Goal: Task Accomplishment & Management: Manage account settings

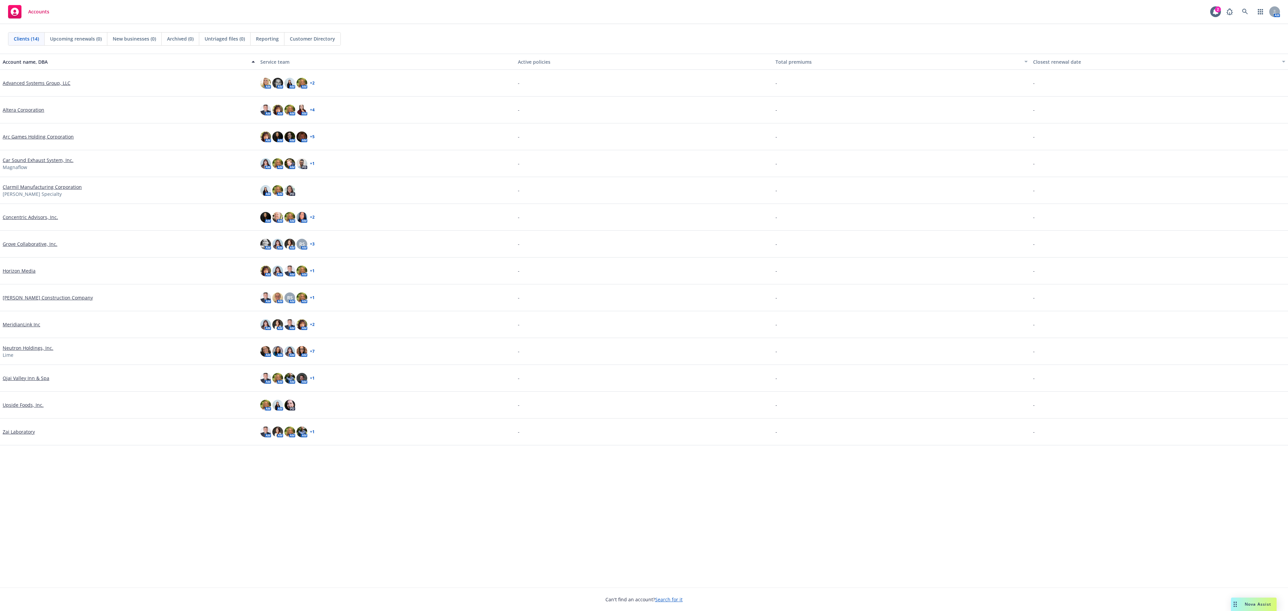
click at [36, 160] on link "Car Sound Exhaust System, Inc." at bounding box center [38, 160] width 71 height 7
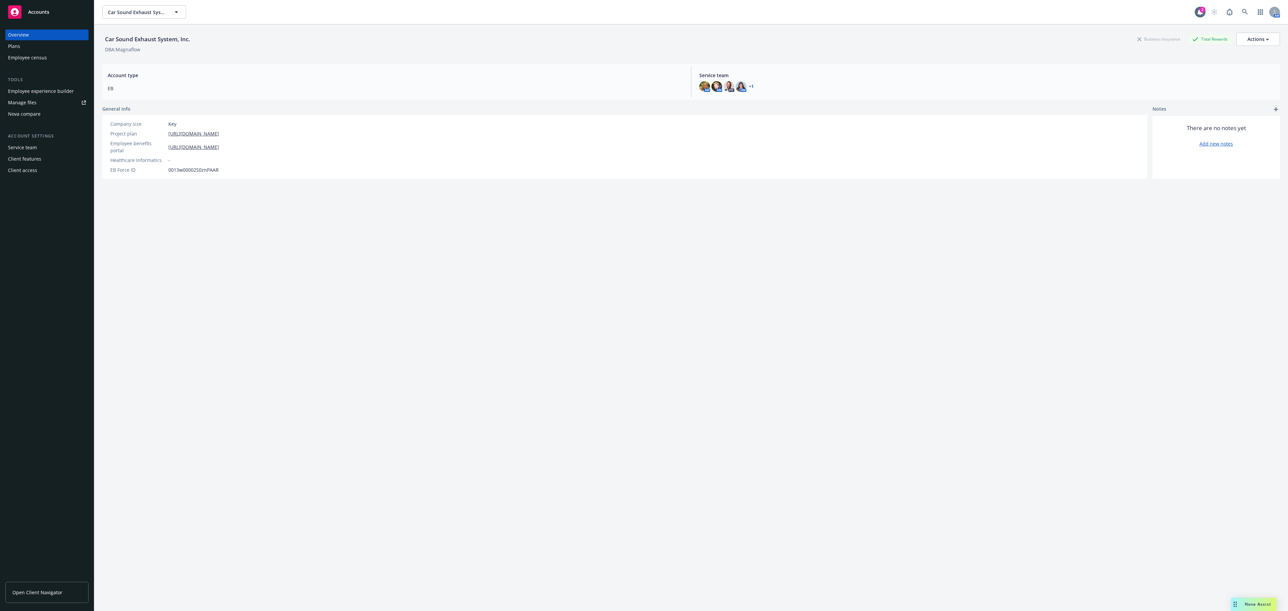
click at [49, 101] on link "Manage files" at bounding box center [46, 102] width 83 height 11
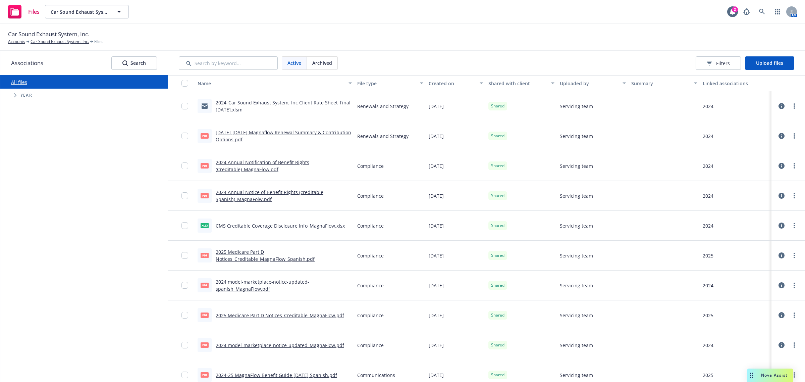
click at [12, 95] on span "Tree Example" at bounding box center [15, 95] width 11 height 11
click at [29, 184] on input "Tree Example" at bounding box center [32, 187] width 7 height 7
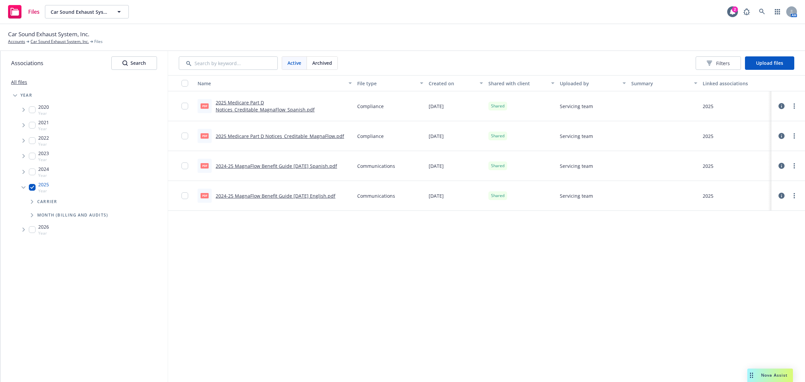
click at [35, 215] on span "Tree Example" at bounding box center [31, 215] width 11 height 11
click at [13, 98] on span "Tree Example" at bounding box center [15, 95] width 11 height 11
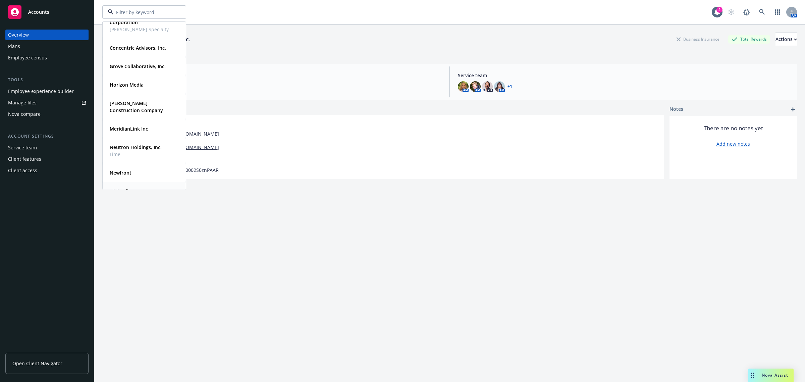
scroll to position [165, 0]
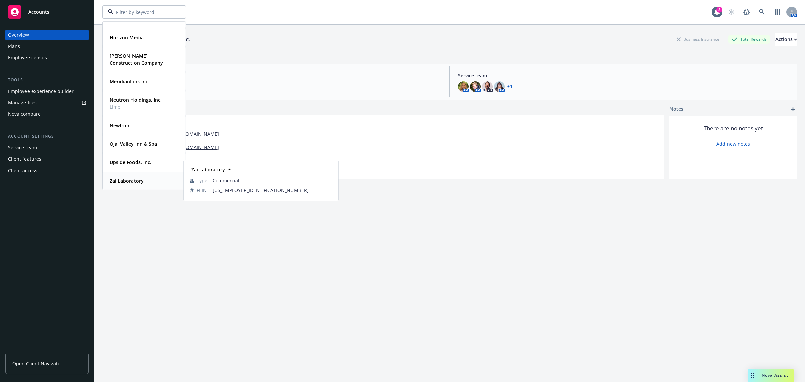
click at [116, 180] on strong "Zai Laboratory" at bounding box center [127, 180] width 34 height 6
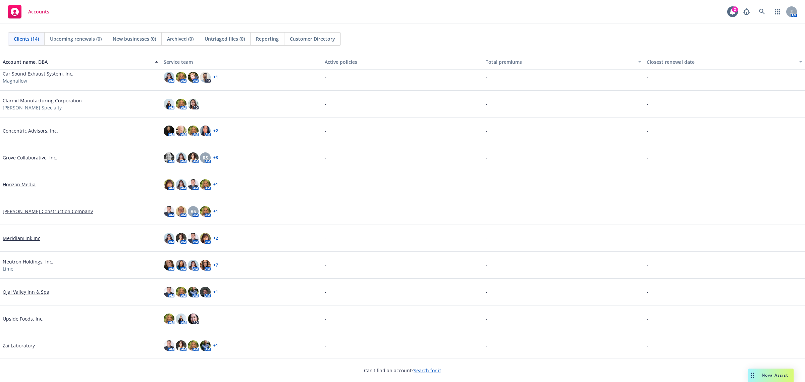
scroll to position [87, 0]
click at [31, 343] on link "Zai Laboratory" at bounding box center [19, 344] width 32 height 7
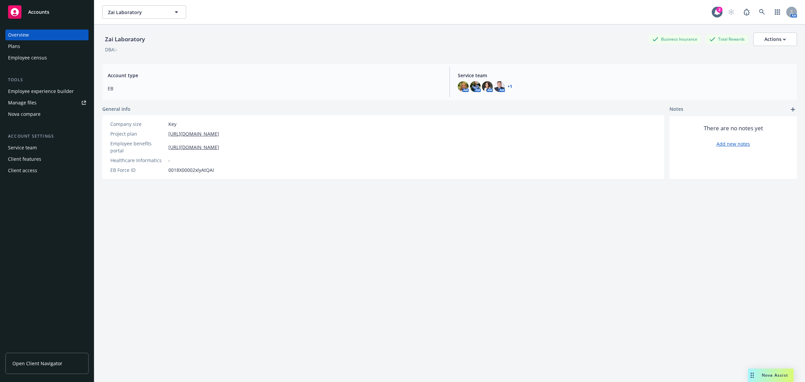
click at [64, 92] on div "Employee experience builder" at bounding box center [41, 91] width 66 height 11
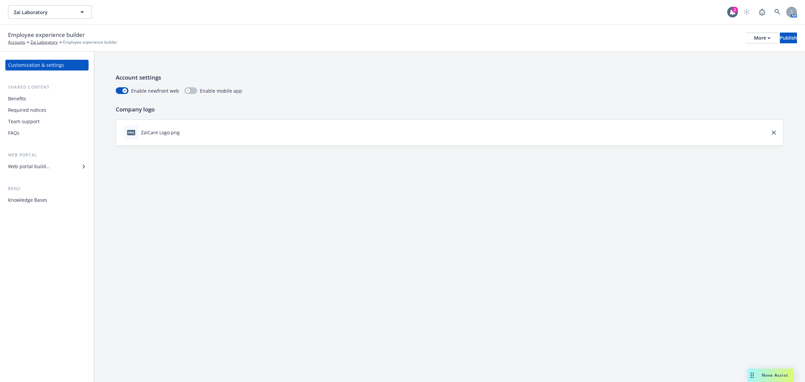
click at [54, 166] on div "Web portal builder" at bounding box center [47, 166] width 78 height 11
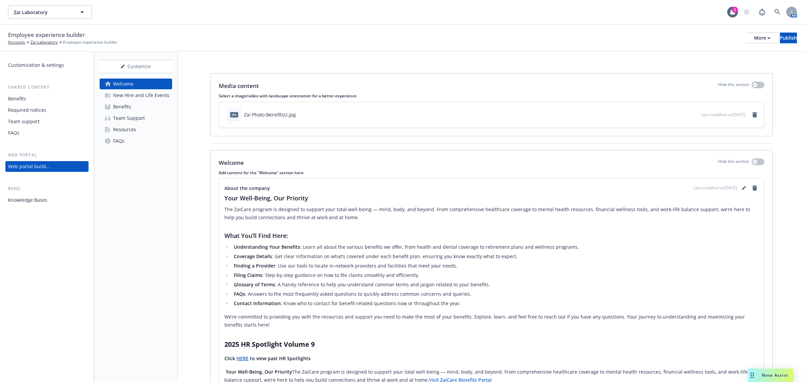
click at [120, 108] on div "Benefits" at bounding box center [122, 106] width 18 height 11
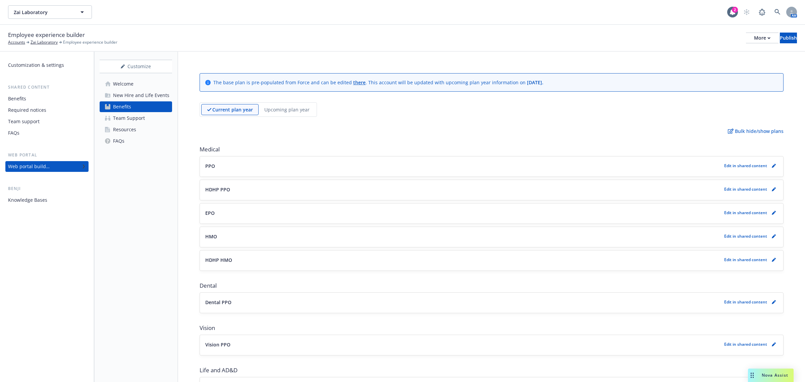
click at [742, 44] on div "Employee experience builder Accounts Zai Laboratory Employee experience builder…" at bounding box center [402, 38] width 789 height 15
click at [754, 38] on div "More" at bounding box center [762, 38] width 16 height 10
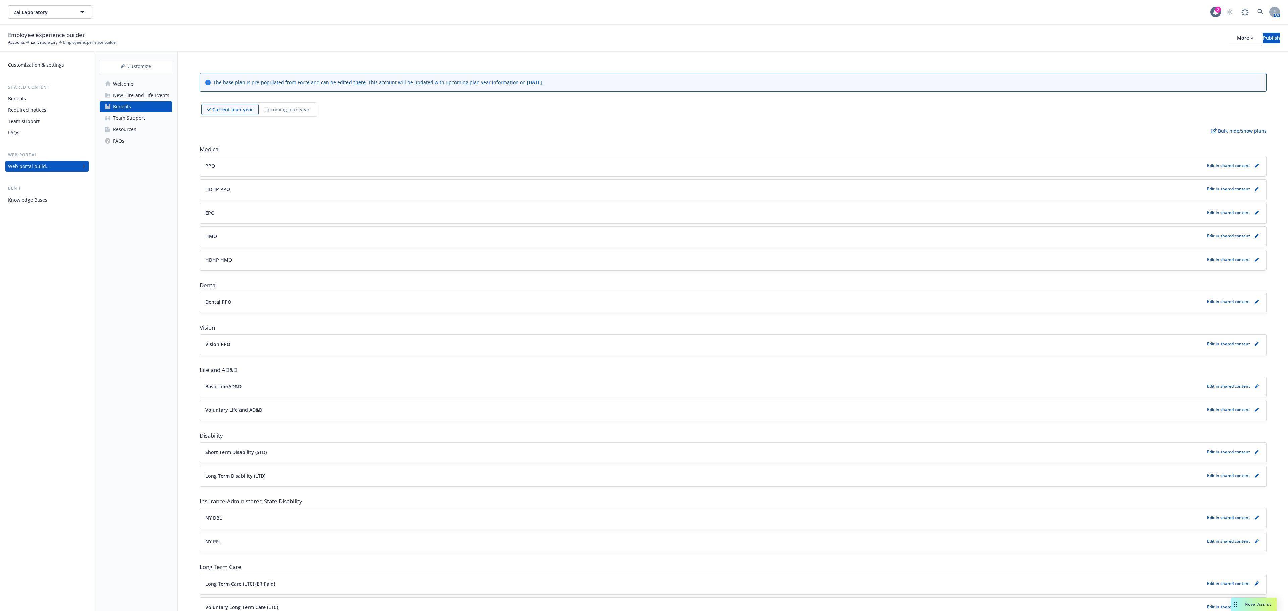
click at [299, 106] on div "Upcoming plan year" at bounding box center [287, 109] width 57 height 11
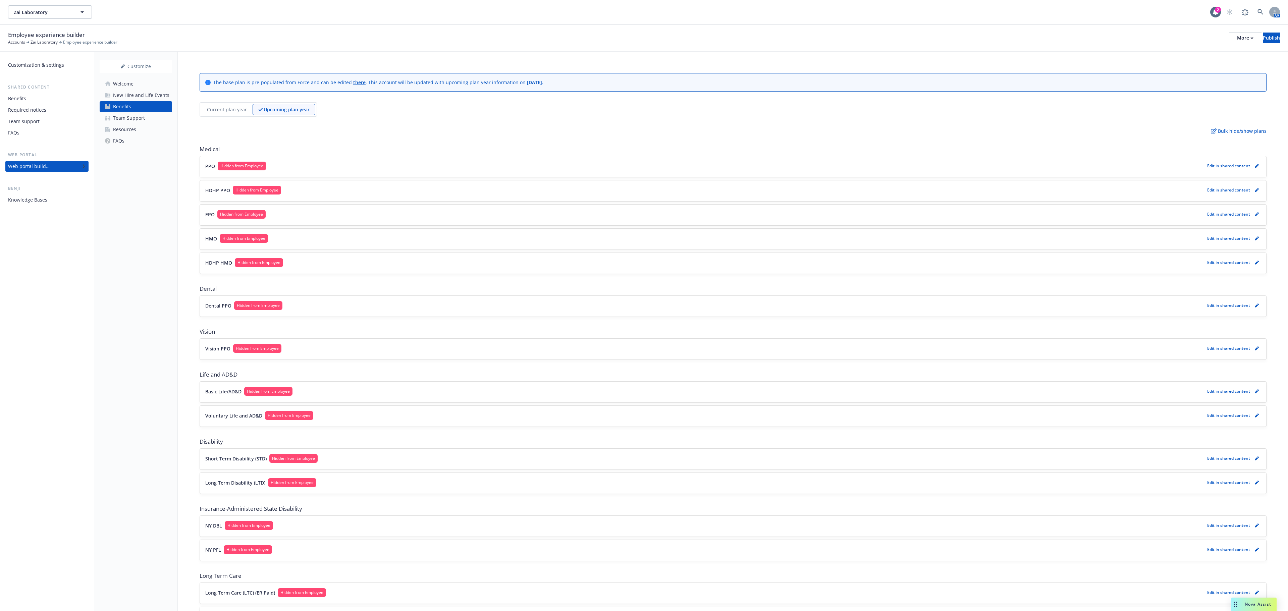
click at [240, 108] on p "Current plan year" at bounding box center [227, 109] width 40 height 7
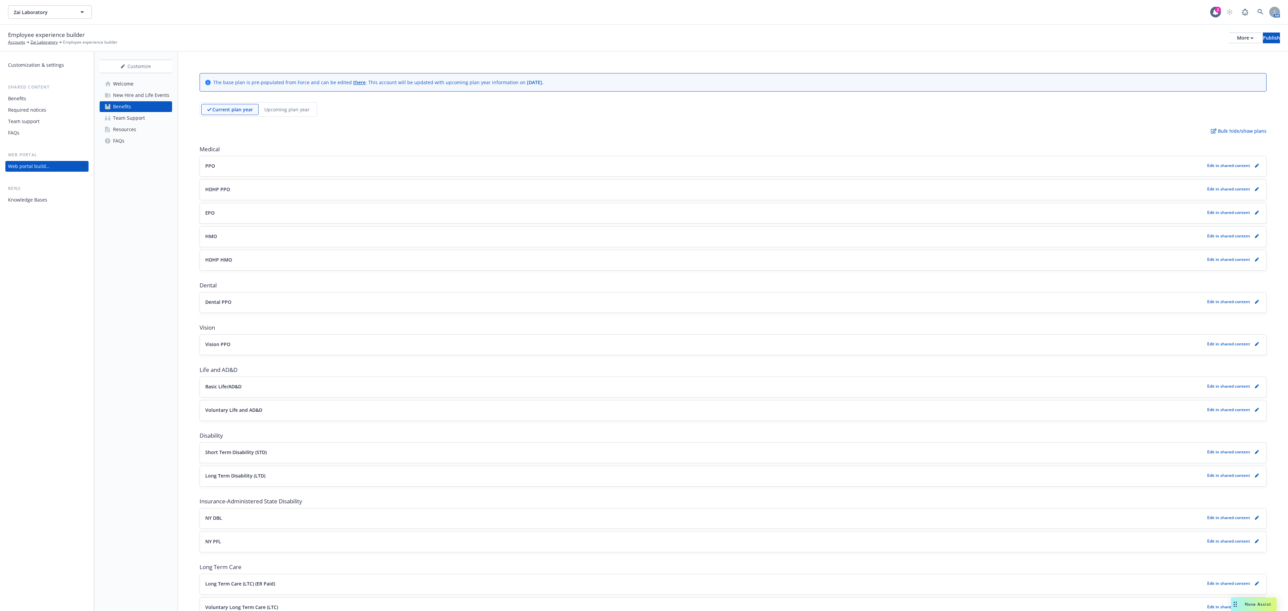
click at [270, 115] on div "Upcoming plan year" at bounding box center [287, 109] width 57 height 11
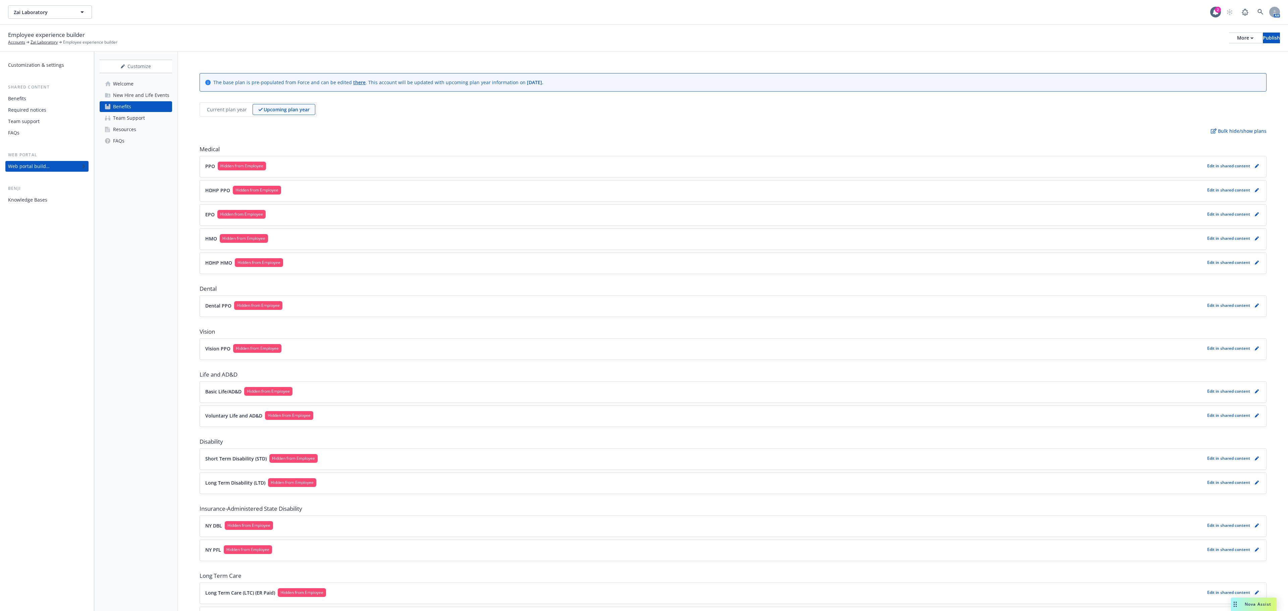
click at [227, 109] on p "Current plan year" at bounding box center [227, 109] width 40 height 7
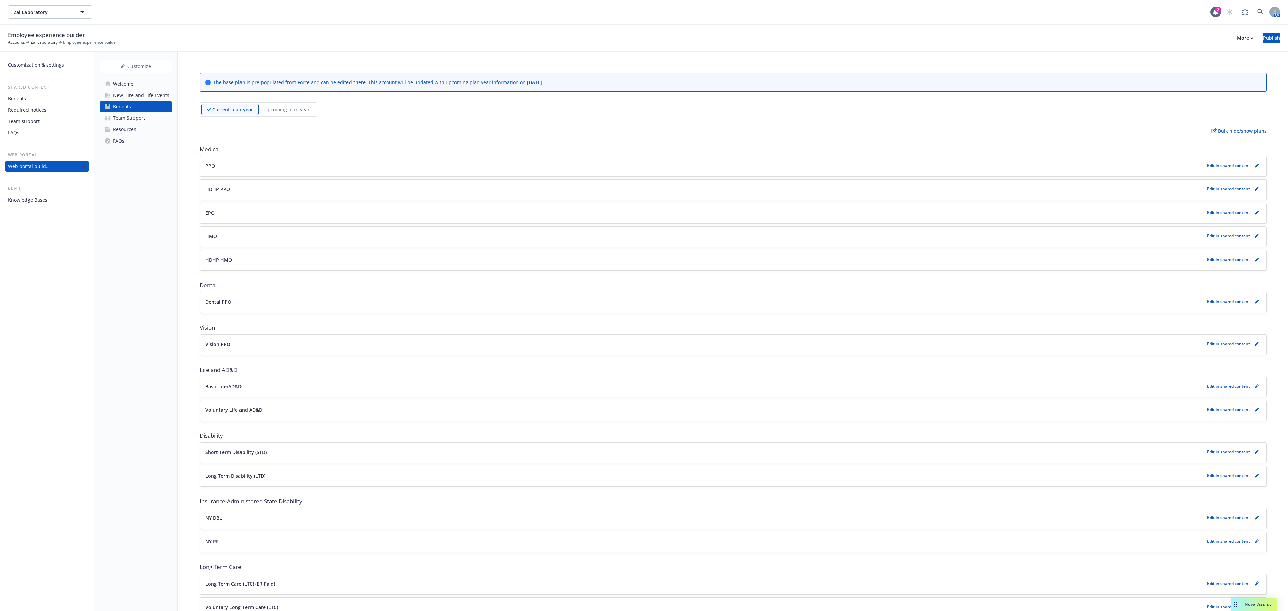
click at [282, 109] on p "Upcoming plan year" at bounding box center [286, 109] width 45 height 7
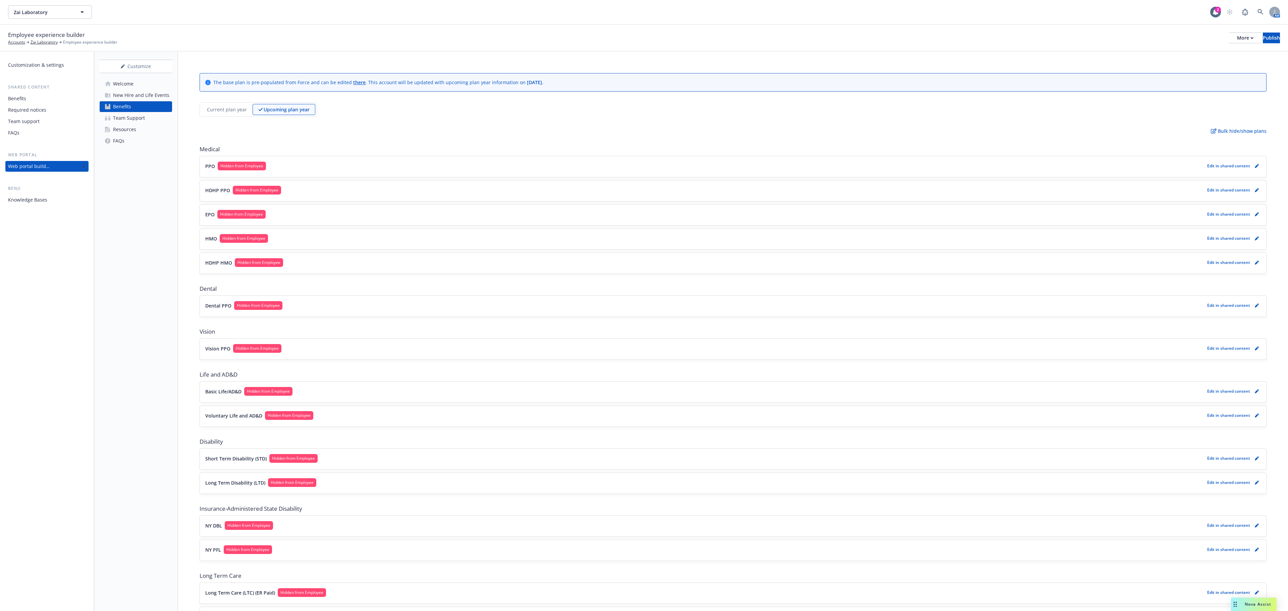
click at [209, 113] on p "Current plan year" at bounding box center [227, 109] width 40 height 7
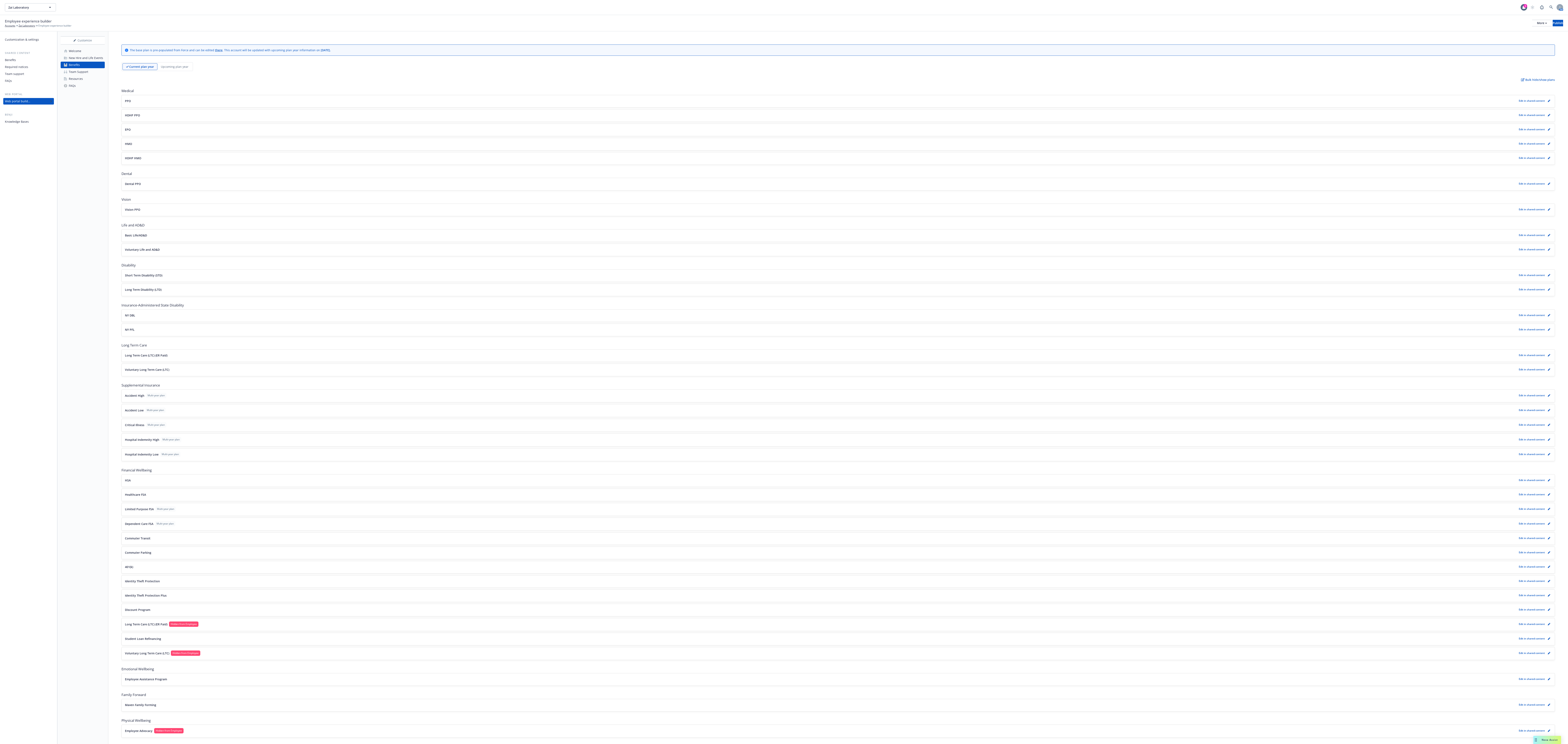
click at [172, 69] on p "Upcoming plan year" at bounding box center [174, 66] width 27 height 4
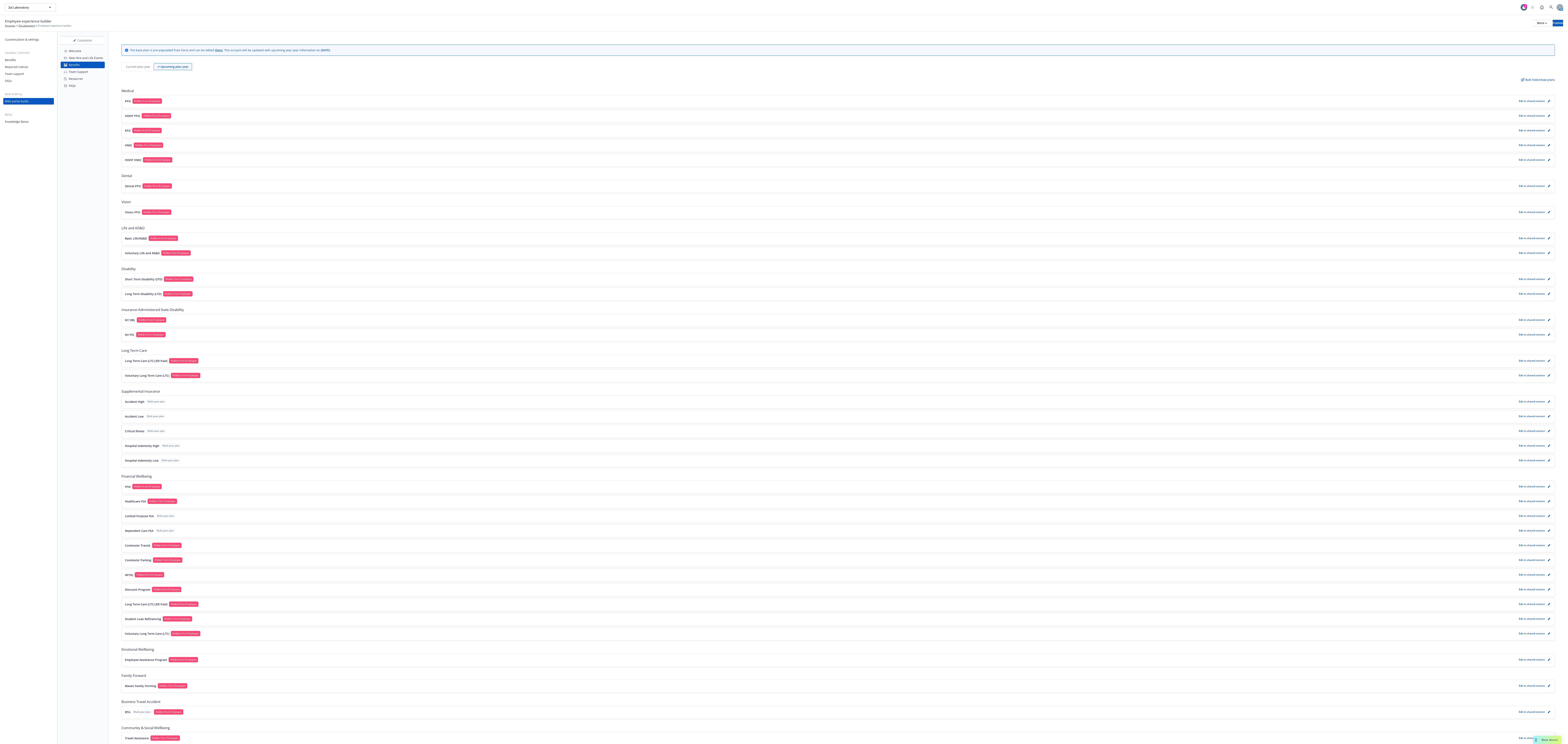
click at [134, 69] on p "Current plan year" at bounding box center [138, 66] width 24 height 4
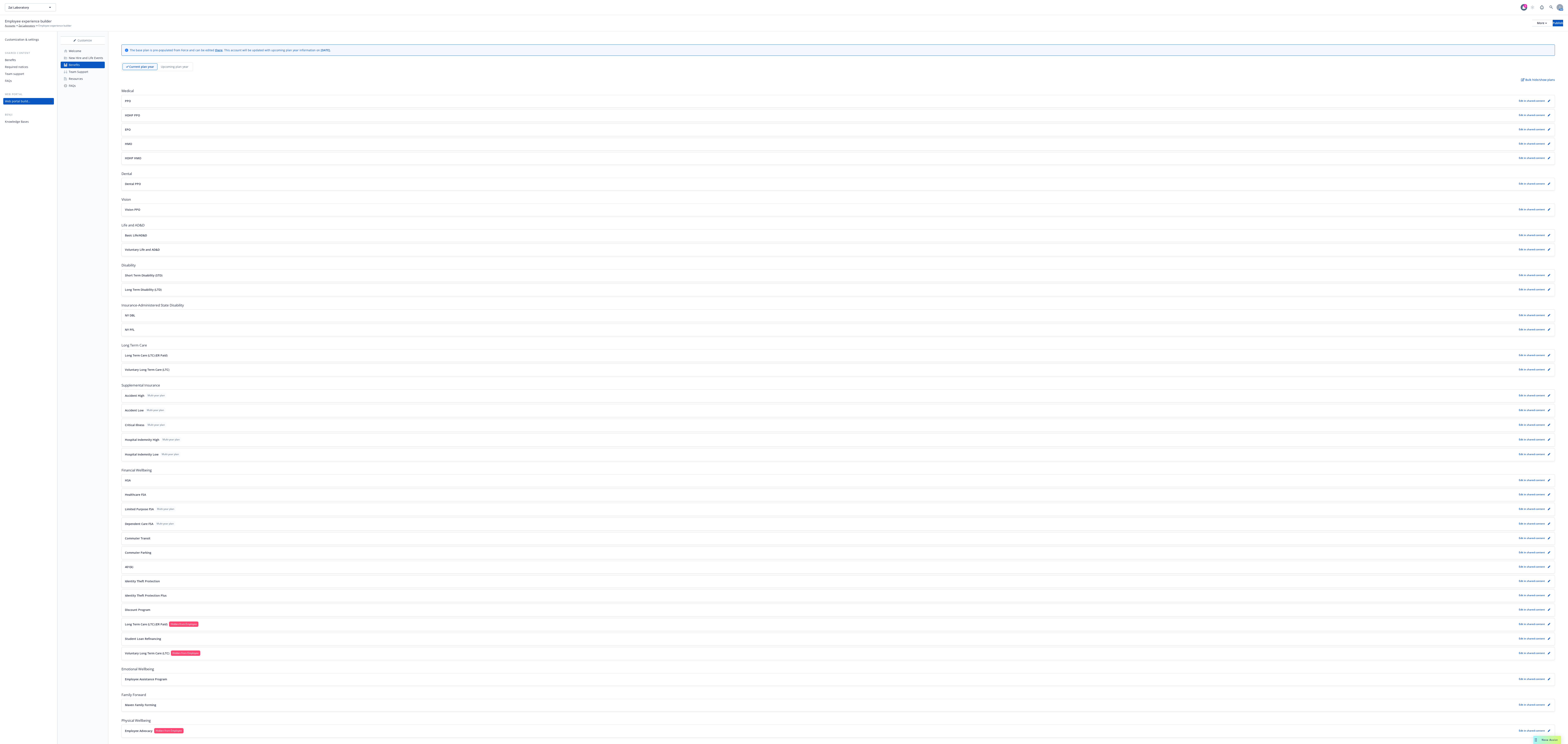
click at [175, 66] on div "Upcoming plan year" at bounding box center [175, 66] width 35 height 7
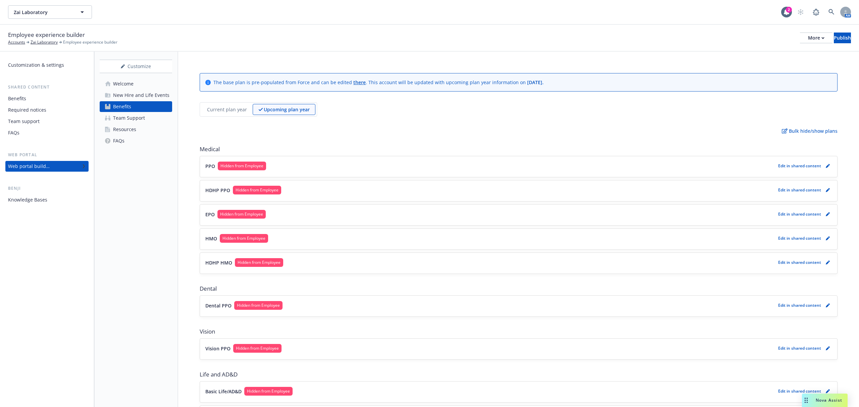
click at [230, 106] on p "Current plan year" at bounding box center [227, 109] width 40 height 7
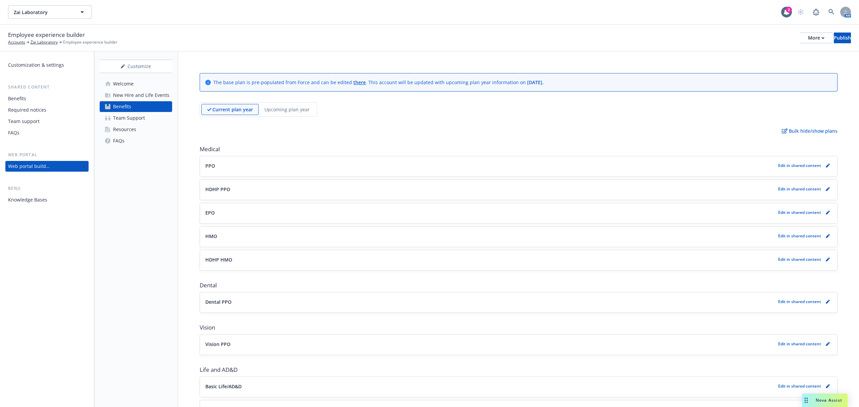
click at [274, 110] on p "Upcoming plan year" at bounding box center [286, 109] width 45 height 7
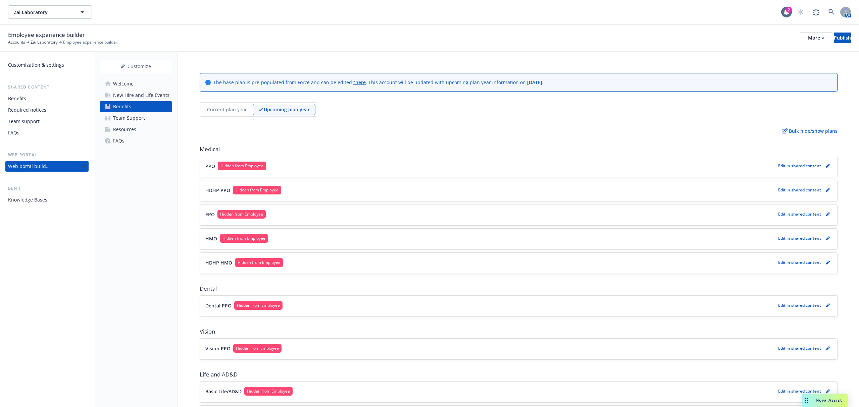
click at [224, 109] on p "Current plan year" at bounding box center [227, 109] width 40 height 7
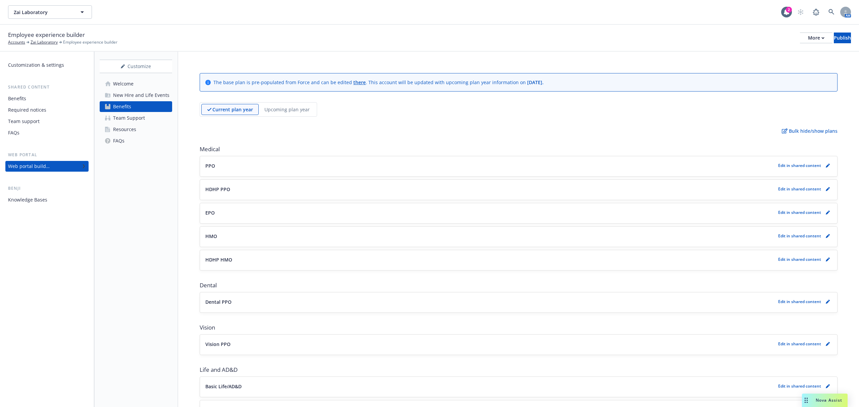
click at [337, 169] on button "PPO" at bounding box center [490, 165] width 570 height 7
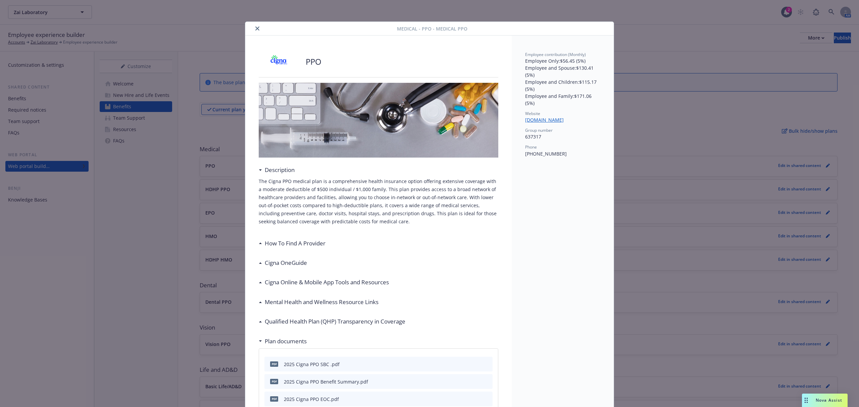
scroll to position [20, 0]
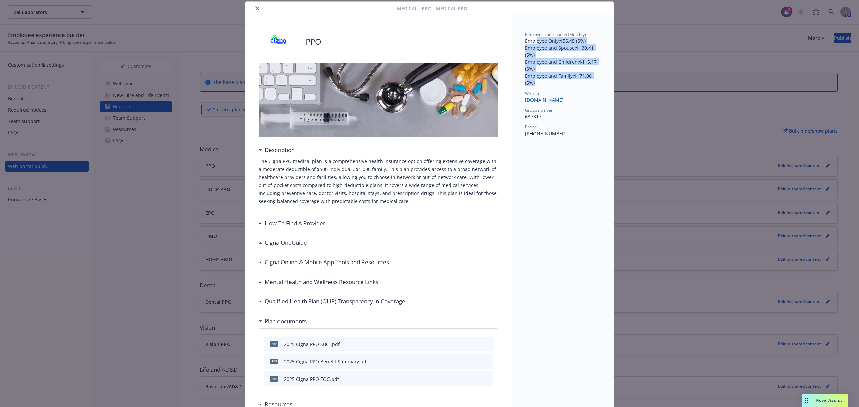
drag, startPoint x: 533, startPoint y: 42, endPoint x: 572, endPoint y: 81, distance: 55.5
click at [572, 81] on div "Employee Only : $56.45 (5%) Employee and Spouse : $130.41 (5%) Employee and Chi…" at bounding box center [562, 61] width 75 height 49
click at [572, 81] on p "Employee and Family : $171.06 (5%)" at bounding box center [562, 79] width 75 height 14
drag, startPoint x: 572, startPoint y: 81, endPoint x: 513, endPoint y: 15, distance: 88.6
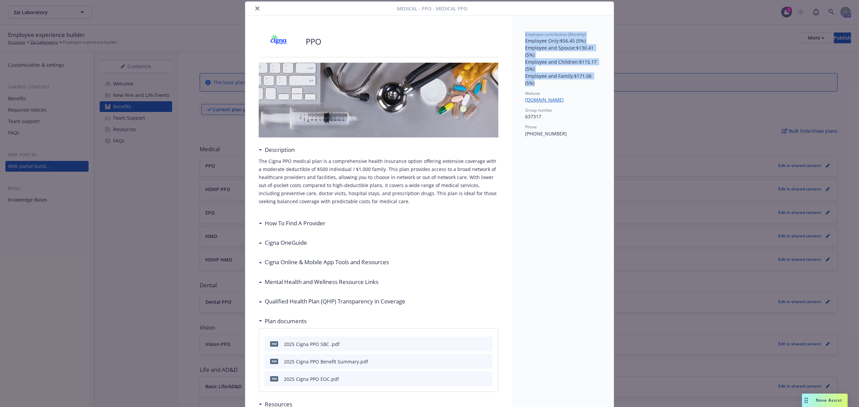
click at [257, 9] on button "close" at bounding box center [257, 8] width 8 height 8
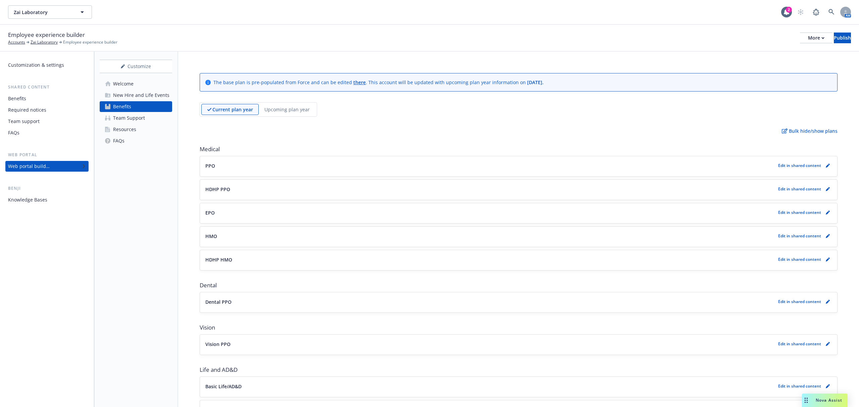
click at [269, 110] on p "Upcoming plan year" at bounding box center [286, 109] width 45 height 7
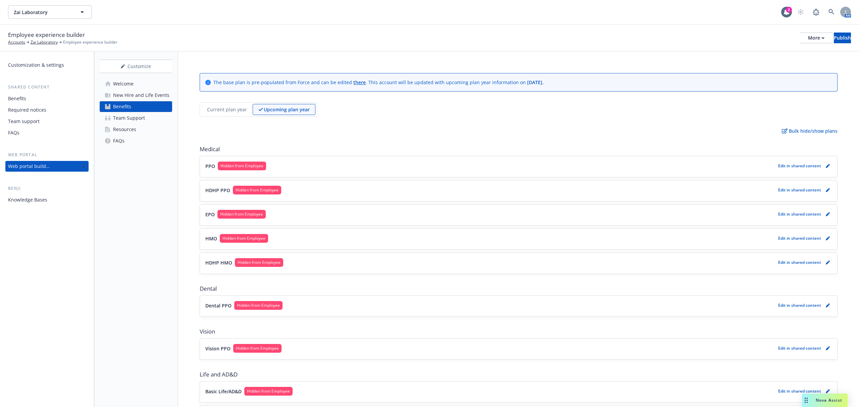
click at [289, 168] on button "PPO Hidden from Employee" at bounding box center [490, 166] width 570 height 9
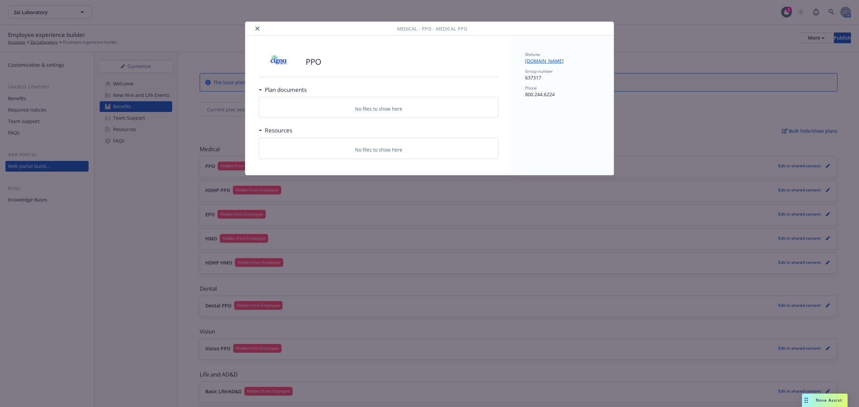
click at [256, 26] on button "close" at bounding box center [257, 28] width 8 height 8
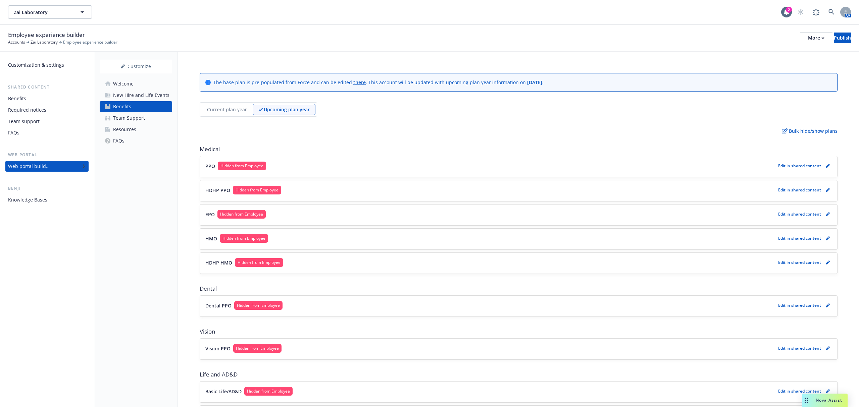
click at [226, 167] on span "Hidden from Employee" at bounding box center [241, 166] width 43 height 6
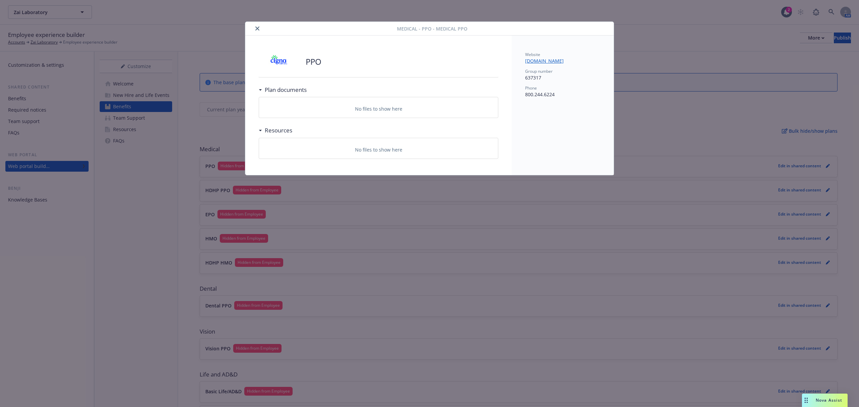
click at [254, 27] on button "close" at bounding box center [257, 28] width 8 height 8
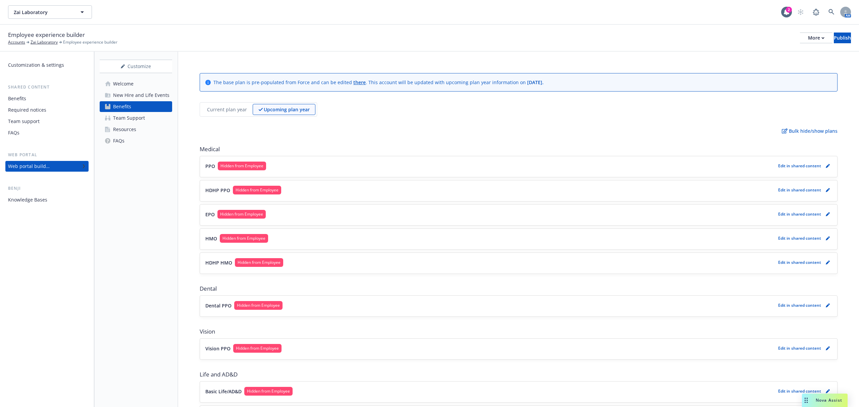
click at [286, 193] on button "HDHP PPO Hidden from Employee" at bounding box center [490, 190] width 570 height 9
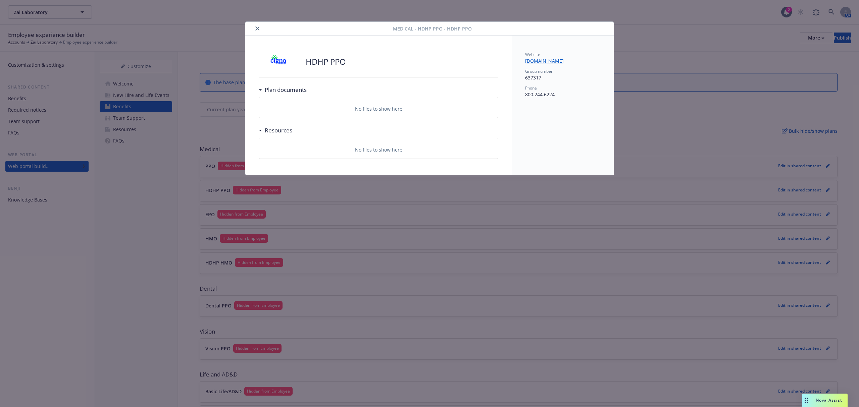
click at [259, 25] on button "close" at bounding box center [257, 28] width 8 height 8
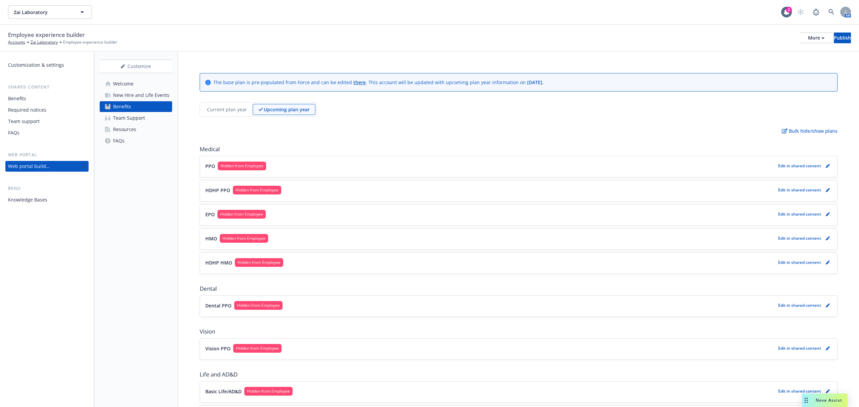
scroll to position [89, 0]
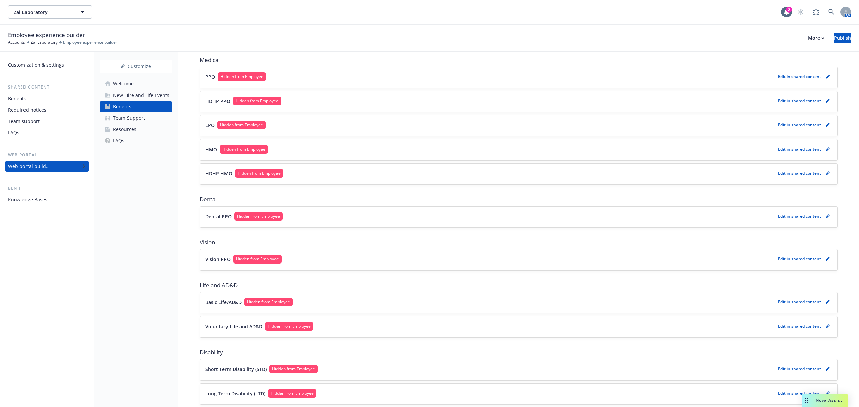
click at [290, 329] on span "Hidden from Employee" at bounding box center [289, 326] width 43 height 6
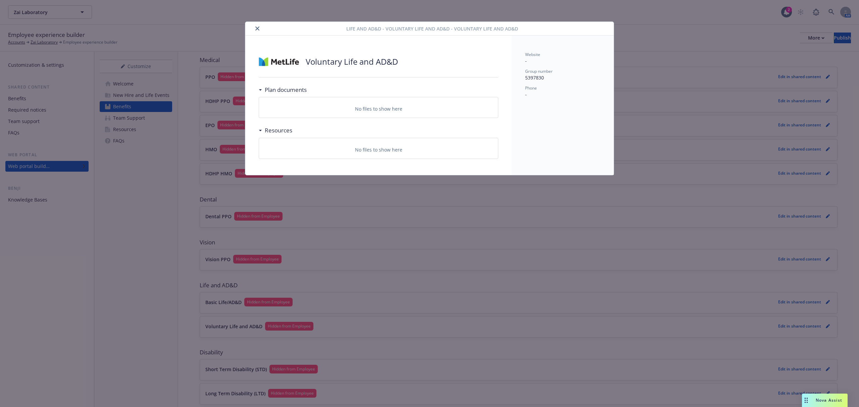
click at [258, 26] on icon "close" at bounding box center [257, 28] width 4 height 4
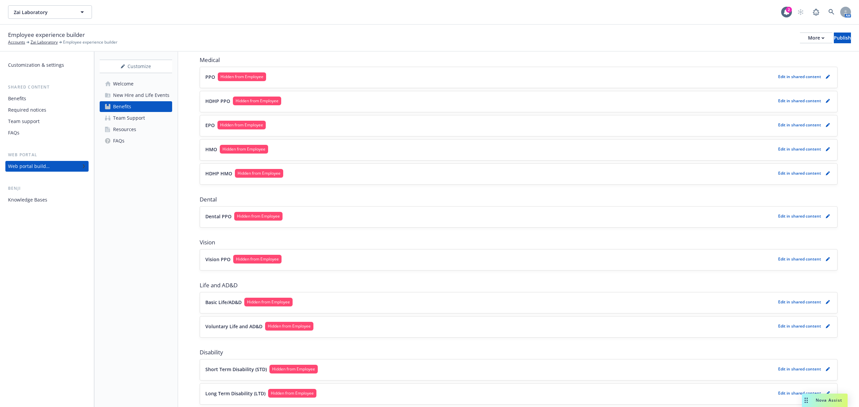
click at [211, 218] on p "Dental PPO" at bounding box center [218, 216] width 26 height 7
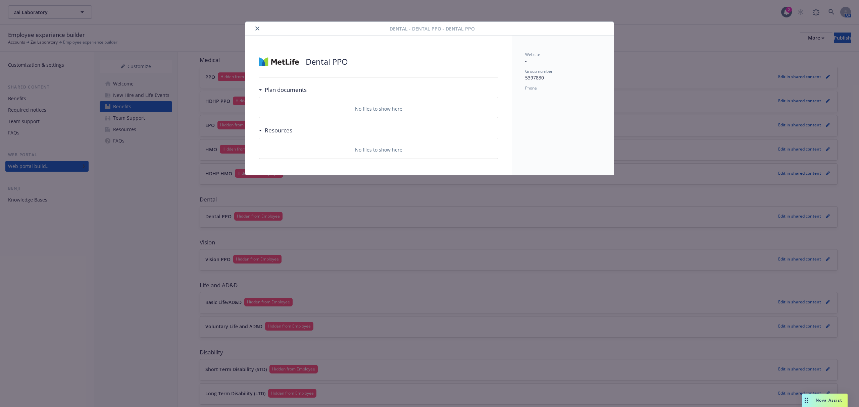
click at [255, 31] on button "close" at bounding box center [257, 28] width 8 height 8
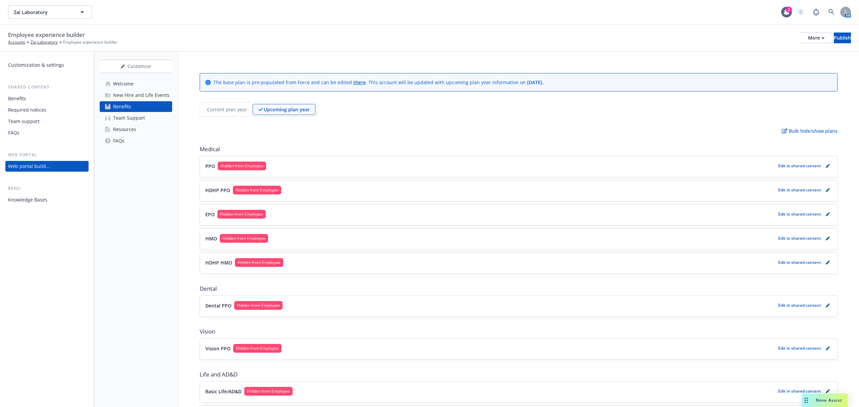
click at [211, 115] on div "Current plan year" at bounding box center [226, 109] width 51 height 11
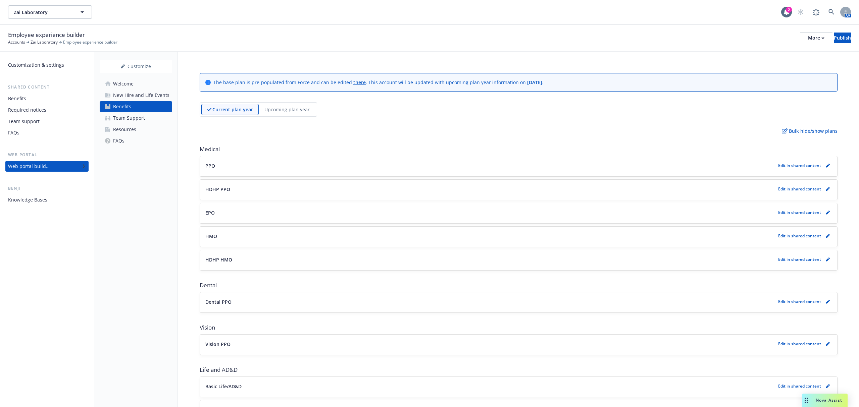
click at [269, 111] on p "Upcoming plan year" at bounding box center [286, 109] width 45 height 7
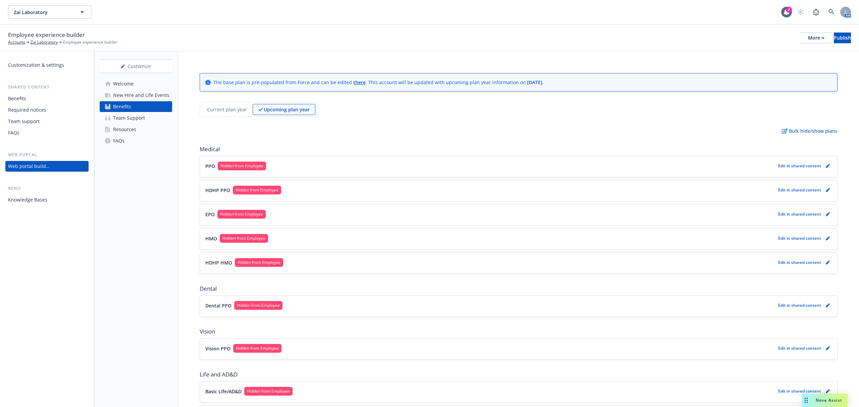
click at [237, 103] on div "Current plan year Upcoming plan year" at bounding box center [258, 109] width 117 height 14
click at [237, 115] on div "Current plan year Upcoming plan year" at bounding box center [258, 109] width 117 height 14
click at [237, 113] on p "Current plan year" at bounding box center [227, 109] width 40 height 7
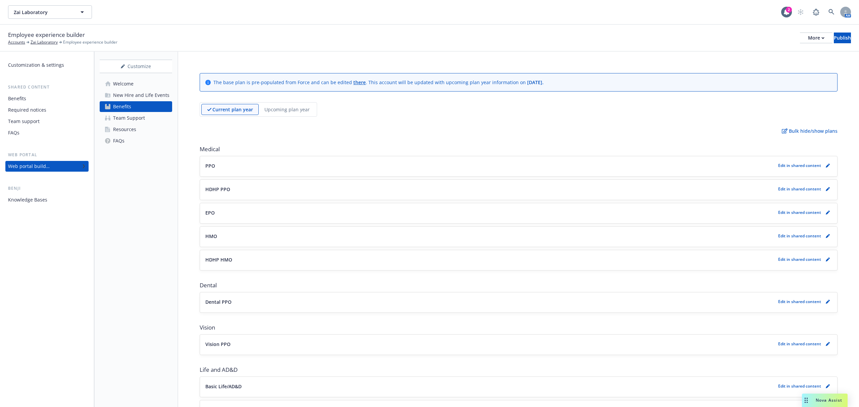
click at [277, 115] on div "Upcoming plan year" at bounding box center [287, 109] width 57 height 11
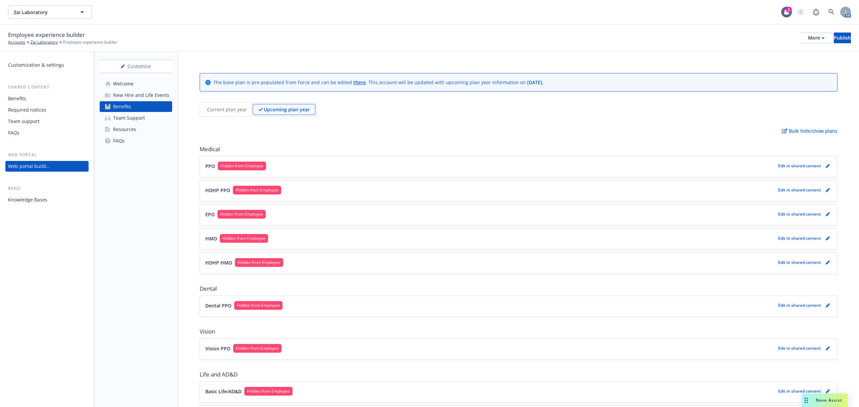
click at [220, 106] on div "Current plan year" at bounding box center [226, 109] width 51 height 11
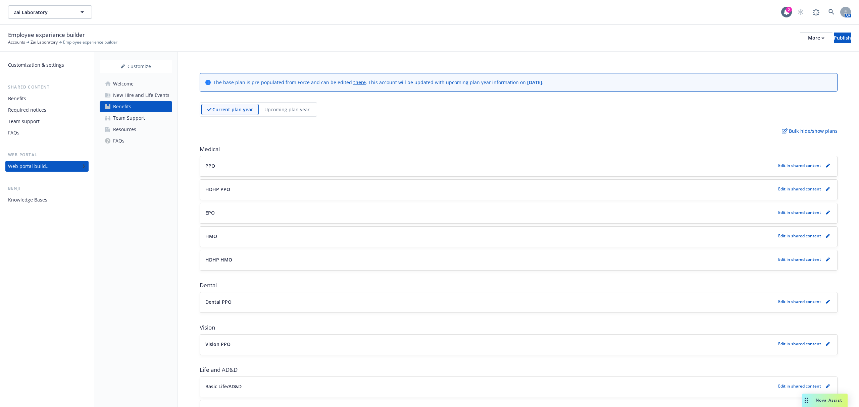
click at [25, 97] on div "Benefits" at bounding box center [17, 98] width 18 height 11
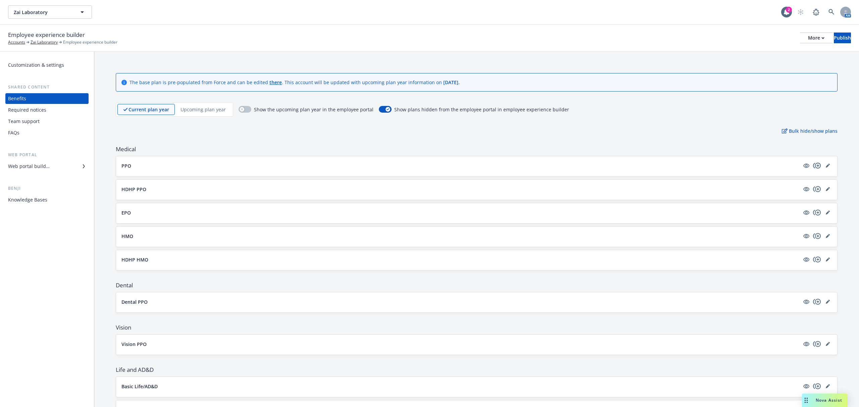
click at [805, 167] on icon "copyPlus" at bounding box center [817, 166] width 8 height 8
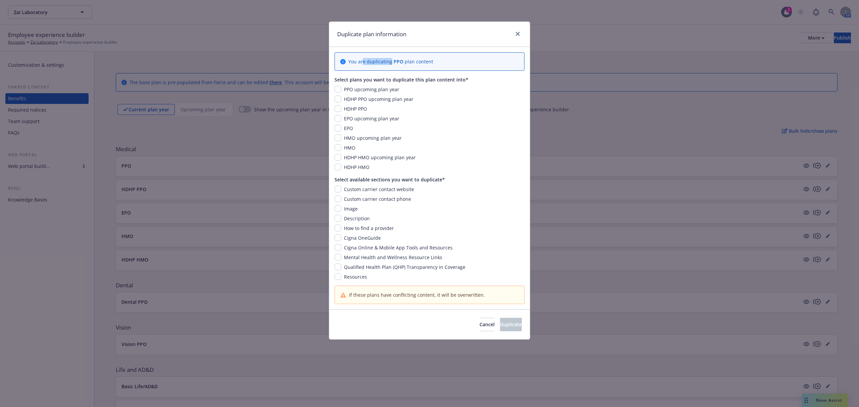
drag, startPoint x: 370, startPoint y: 61, endPoint x: 437, endPoint y: 63, distance: 66.5
click at [437, 63] on div "You are duplicating PPO plan content" at bounding box center [429, 61] width 178 height 7
click at [337, 89] on input "checkbox" at bounding box center [337, 89] width 7 height 7
checkbox input "true"
click at [337, 188] on input "checkbox" at bounding box center [337, 189] width 7 height 7
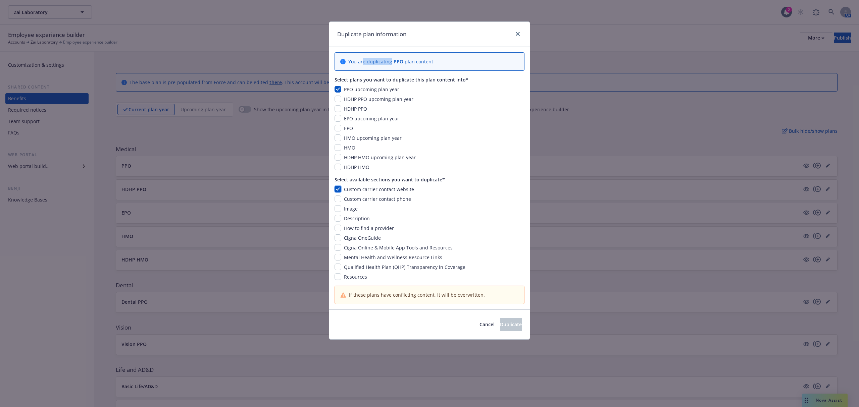
checkbox input "true"
click at [338, 198] on input "checkbox" at bounding box center [337, 199] width 7 height 7
checkbox input "true"
click at [338, 211] on input "checkbox" at bounding box center [337, 208] width 7 height 7
checkbox input "true"
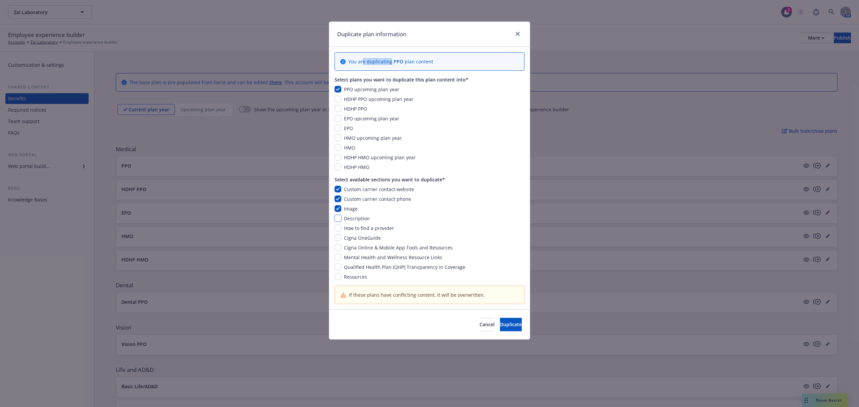
click at [337, 220] on input "checkbox" at bounding box center [337, 218] width 7 height 7
checkbox input "true"
click at [338, 231] on input "checkbox" at bounding box center [337, 228] width 7 height 7
checkbox input "true"
click at [336, 241] on input "checkbox" at bounding box center [337, 237] width 7 height 7
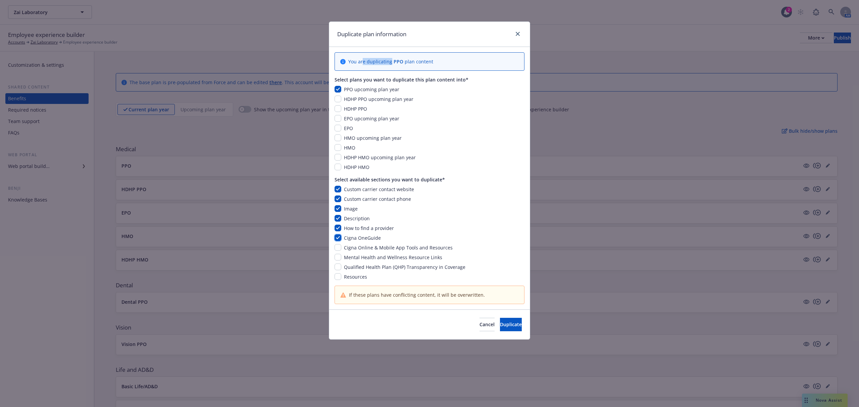
checkbox input "true"
drag, startPoint x: 336, startPoint y: 249, endPoint x: 336, endPoint y: 256, distance: 6.7
click at [336, 250] on input "checkbox" at bounding box center [337, 247] width 7 height 7
checkbox input "true"
click at [336, 262] on div "Custom carrier contact website Custom carrier contact phone Image Description H…" at bounding box center [429, 233] width 190 height 95
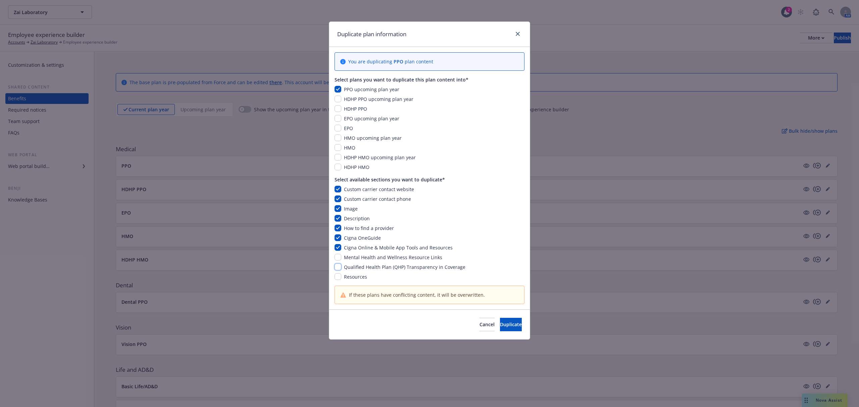
click at [337, 267] on input "checkbox" at bounding box center [337, 267] width 7 height 7
checkbox input "true"
click at [339, 255] on input "checkbox" at bounding box center [337, 257] width 7 height 7
checkbox input "true"
click at [336, 280] on div "Resources" at bounding box center [429, 276] width 190 height 7
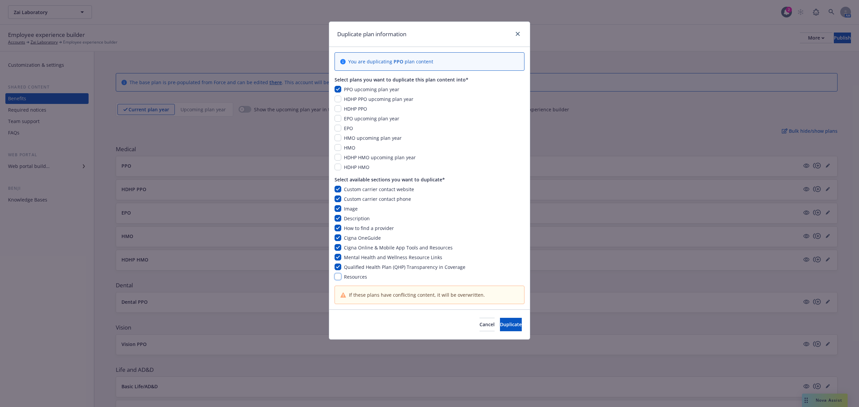
click at [337, 277] on input "checkbox" at bounding box center [337, 276] width 7 height 7
checkbox input "true"
click at [513, 326] on button "Duplicate" at bounding box center [511, 324] width 22 height 13
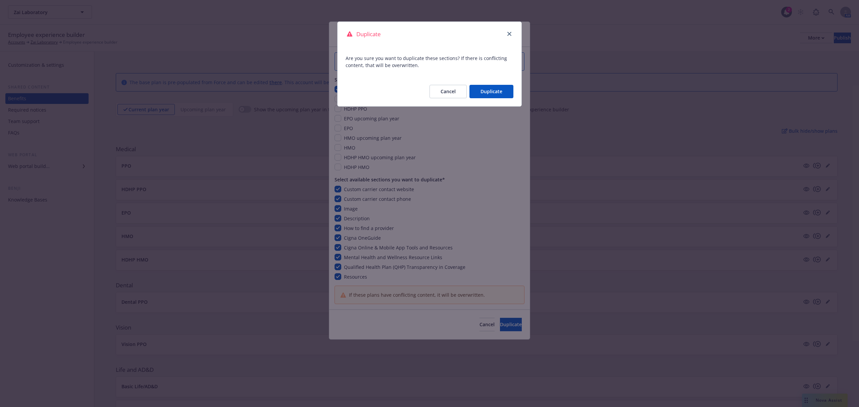
click at [473, 93] on button "Duplicate" at bounding box center [491, 91] width 44 height 13
